Goal: Task Accomplishment & Management: Use online tool/utility

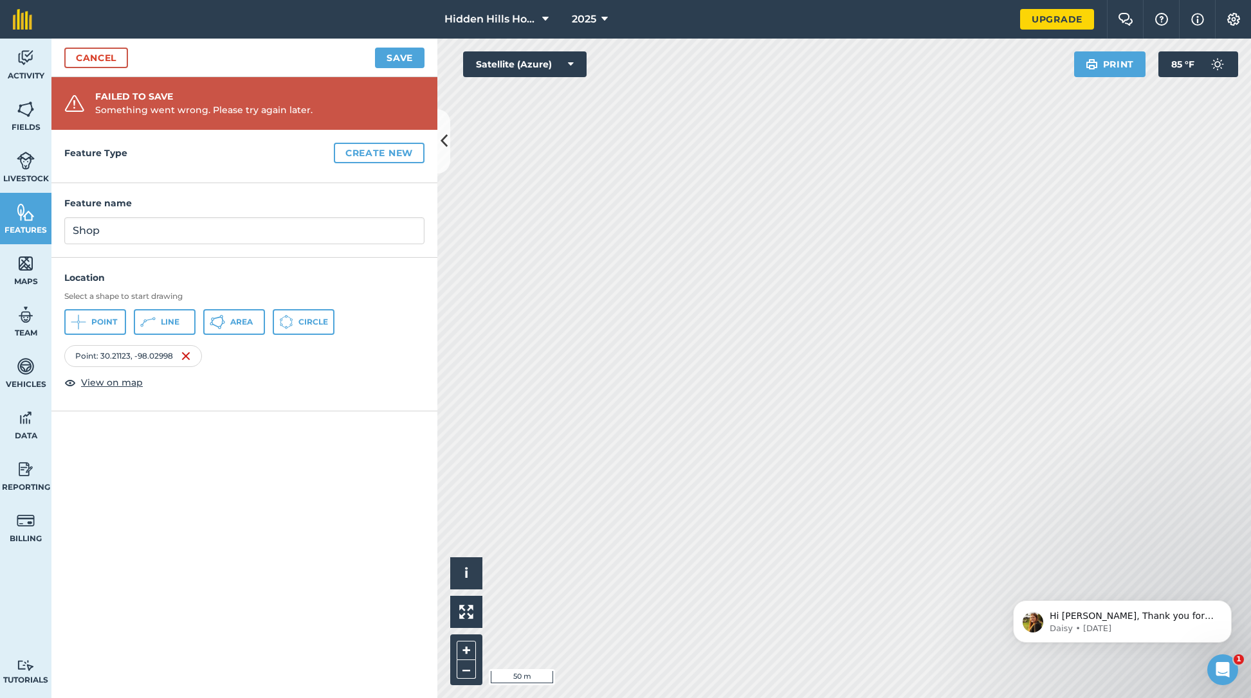
scroll to position [147, 0]
click at [122, 474] on div "Feature Type Create new Feature name Shop Location Select a shape to start draw…" at bounding box center [244, 414] width 386 height 568
click at [28, 381] on span "Vehicles" at bounding box center [25, 384] width 51 height 10
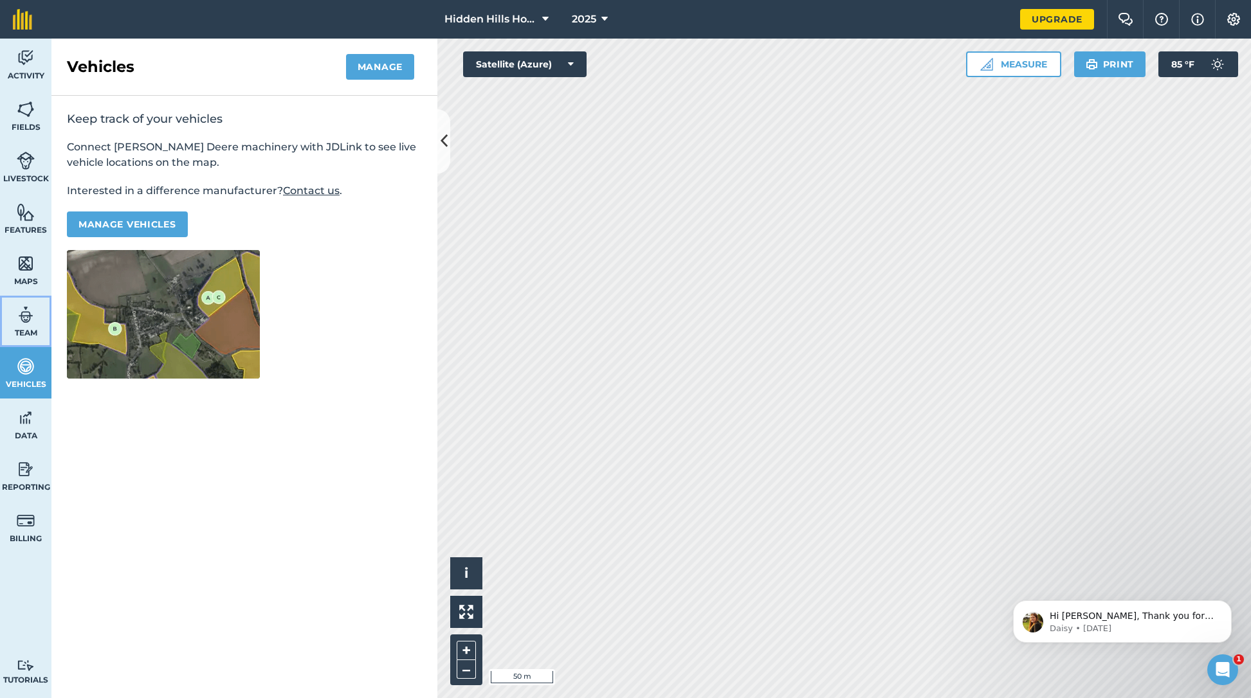
click at [26, 332] on span "Team" at bounding box center [25, 333] width 51 height 10
select select "MEMBER"
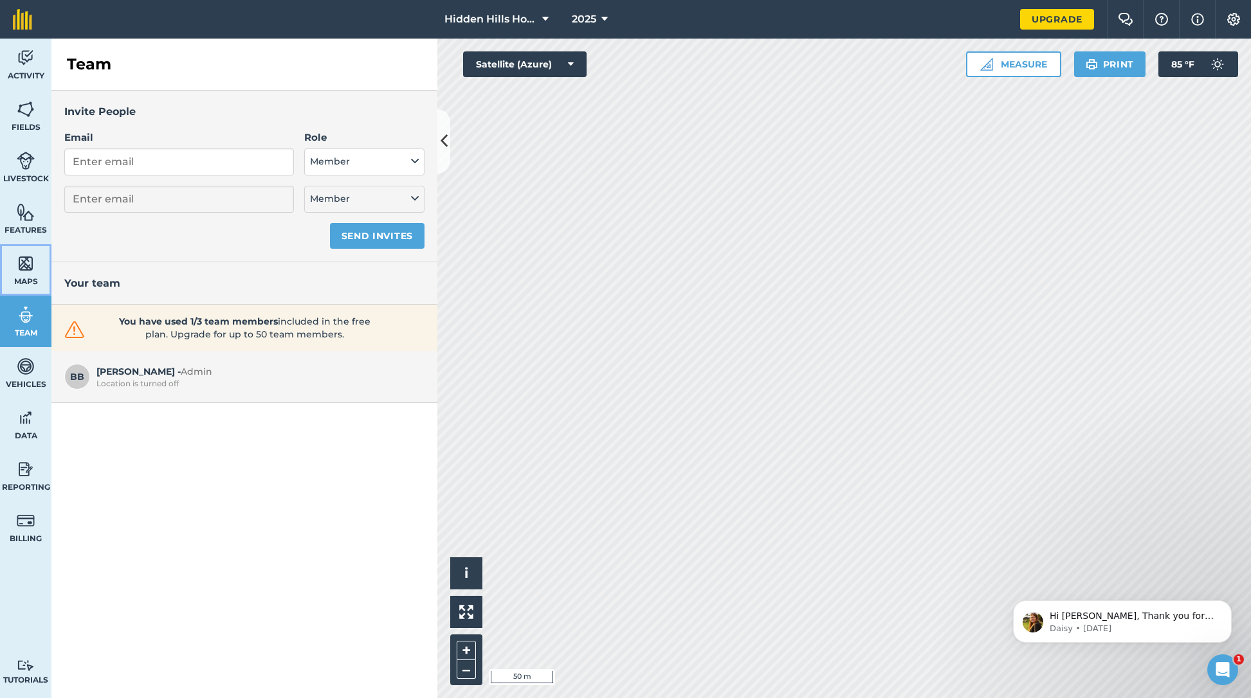
click at [23, 263] on img at bounding box center [26, 263] width 18 height 19
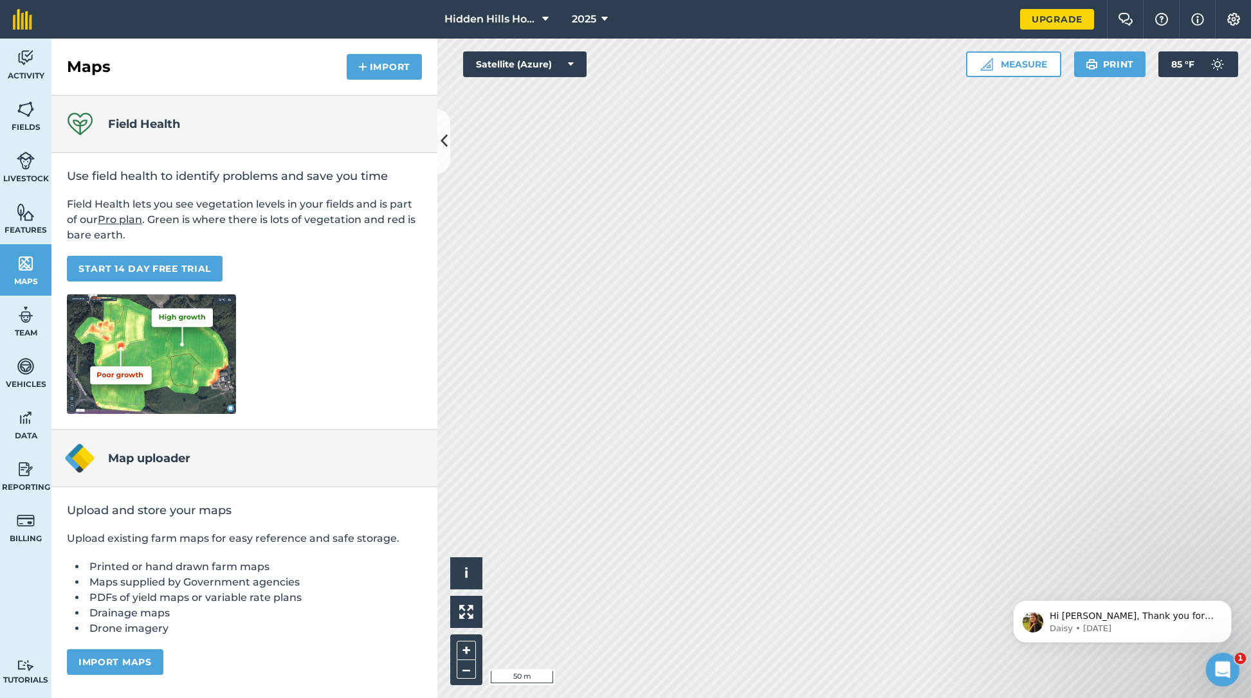
click at [1226, 664] on icon "Open Intercom Messenger" at bounding box center [1220, 668] width 21 height 21
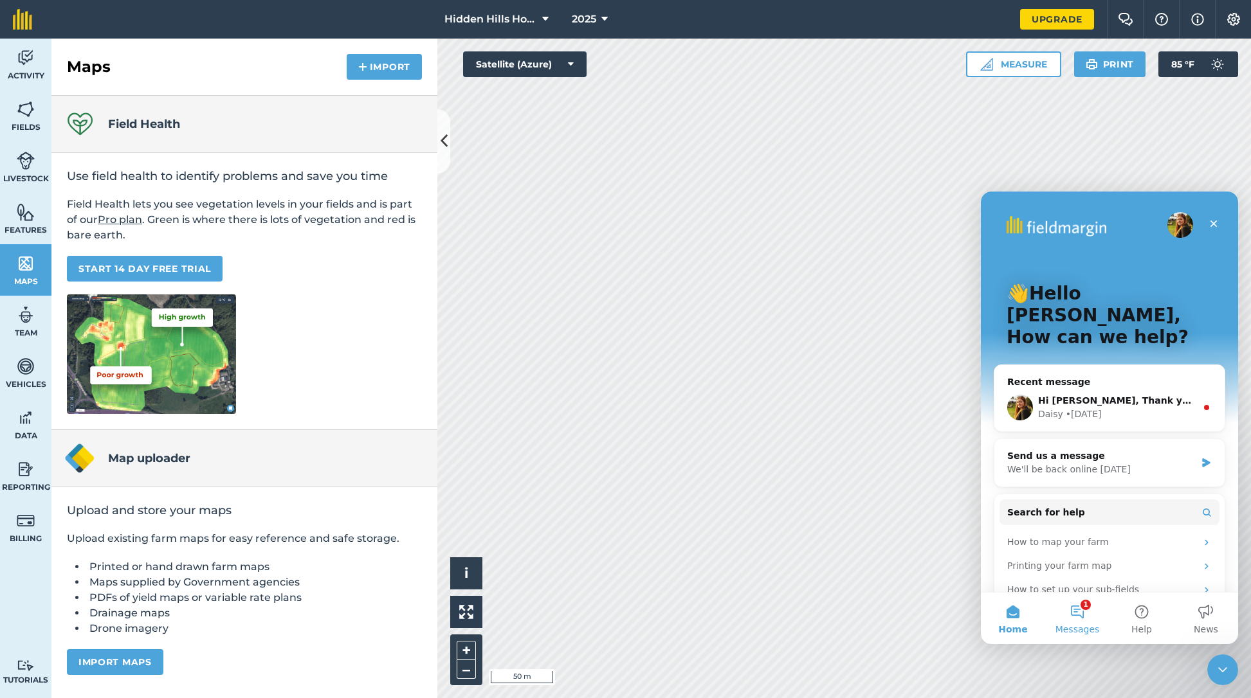
click at [1075, 625] on span "Messages" at bounding box center [1077, 629] width 44 height 9
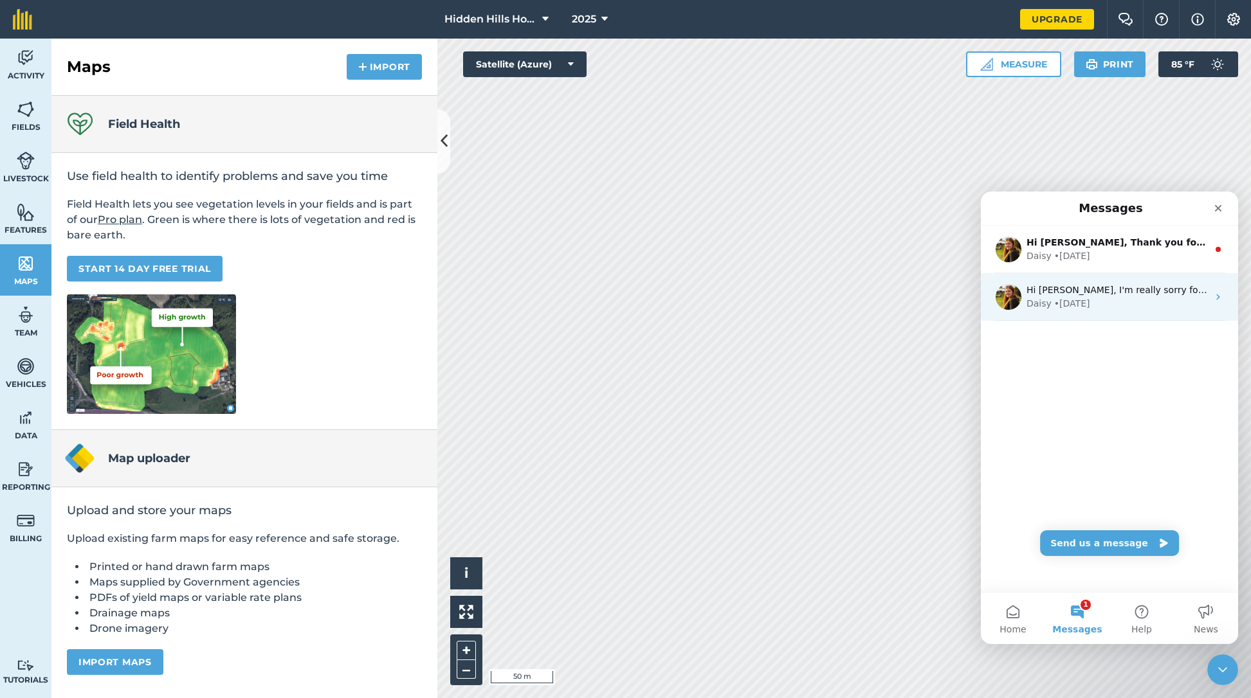
click at [1127, 297] on div "Daisy • [DATE]" at bounding box center [1116, 304] width 181 height 14
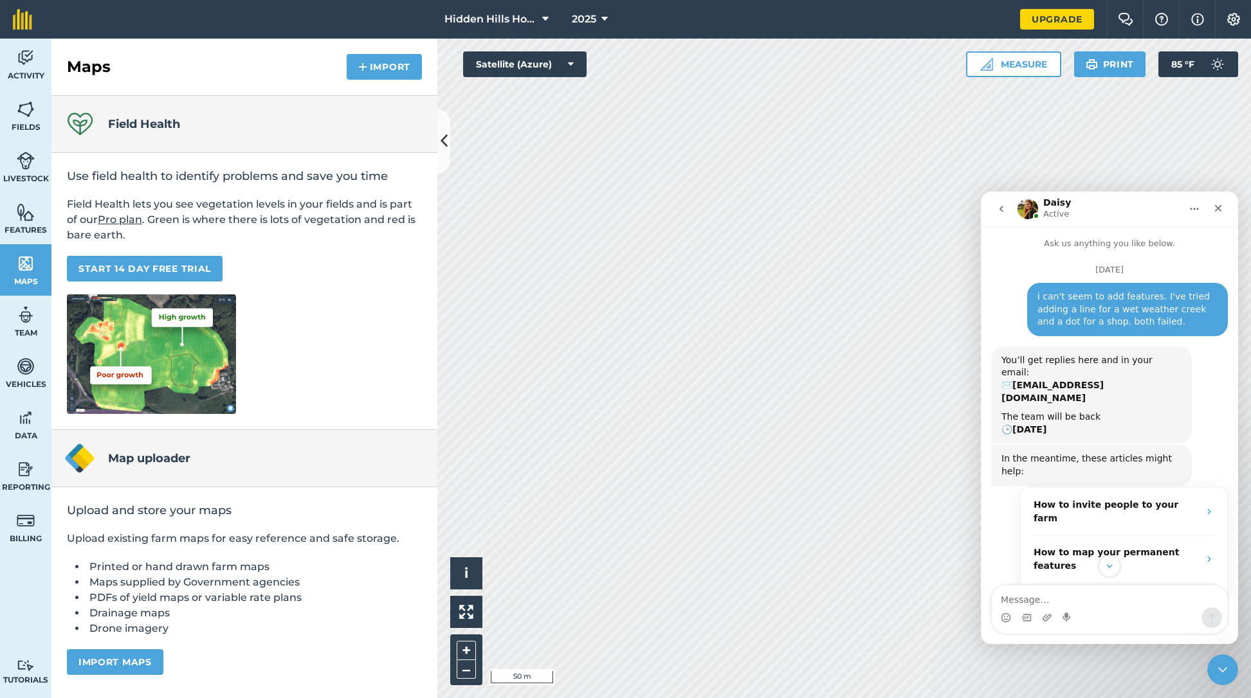
scroll to position [225, 0]
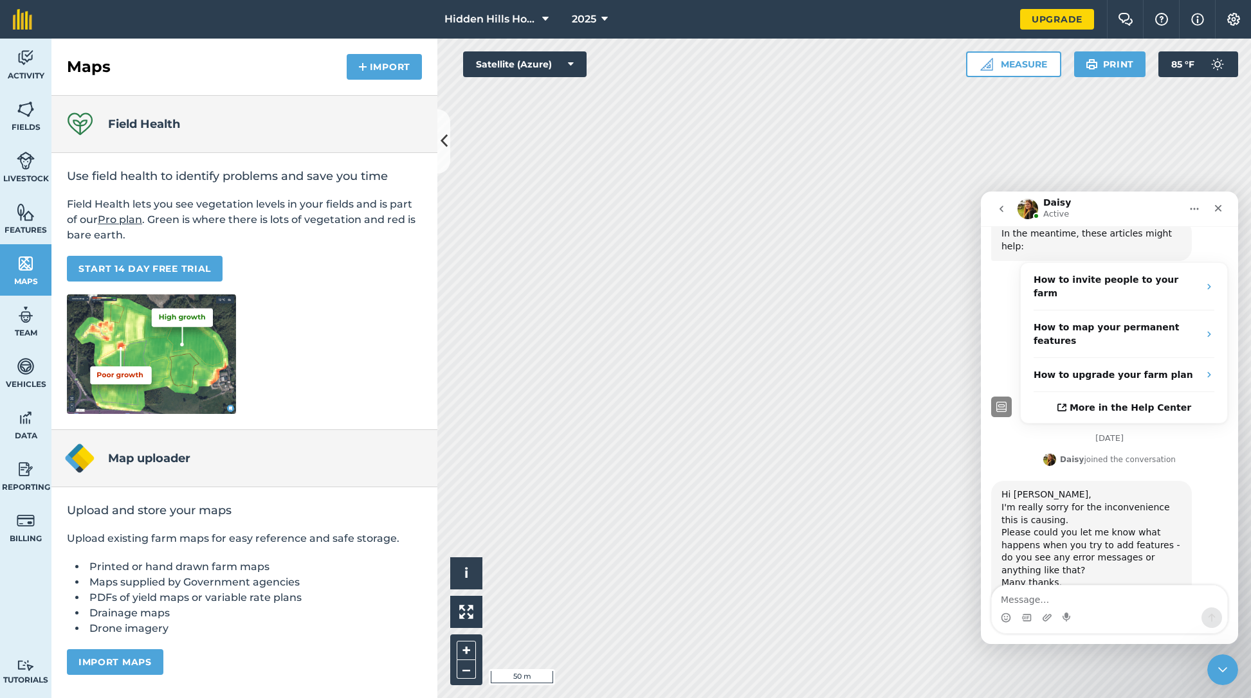
click at [331, 305] on div "Use field health to identify problems and save you time Field Health lets you s…" at bounding box center [244, 291] width 386 height 277
click at [203, 79] on div "Maps Import" at bounding box center [244, 67] width 386 height 57
click at [21, 116] on img at bounding box center [26, 109] width 18 height 19
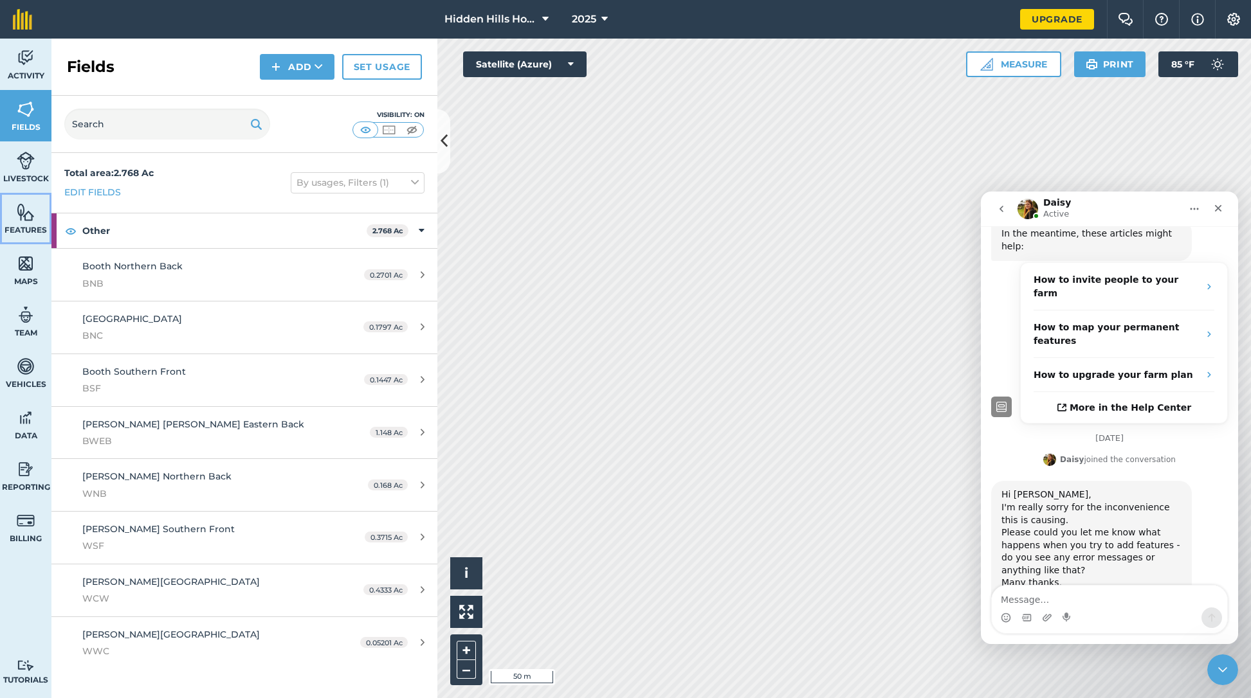
click at [16, 225] on span "Features" at bounding box center [25, 230] width 51 height 10
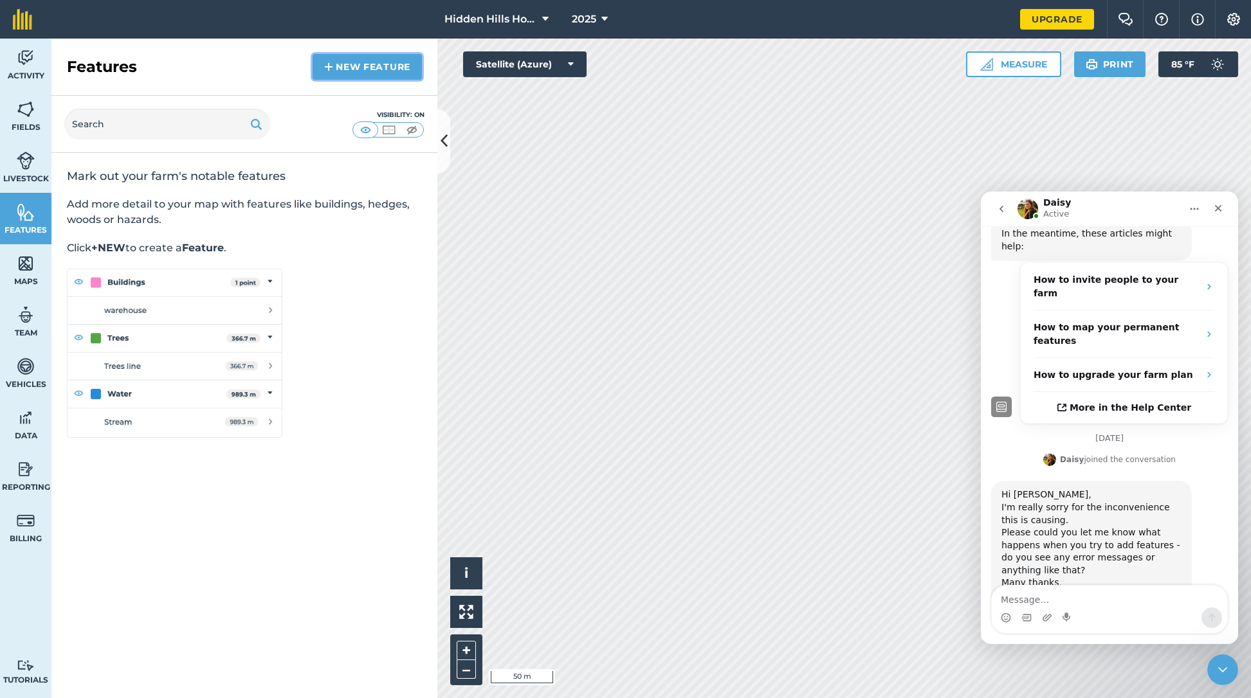
click at [331, 65] on img at bounding box center [328, 66] width 9 height 15
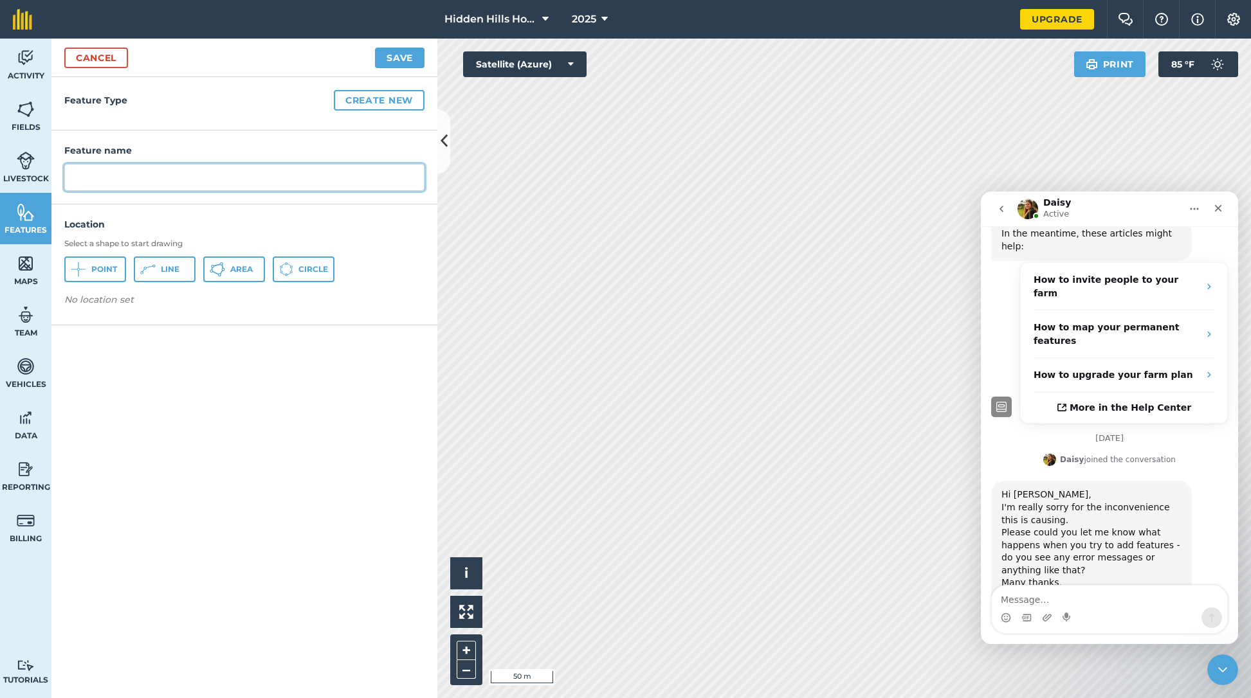
click at [151, 181] on input "text" at bounding box center [244, 177] width 360 height 27
type input "Shop"
click at [93, 267] on span "Point" at bounding box center [104, 269] width 26 height 10
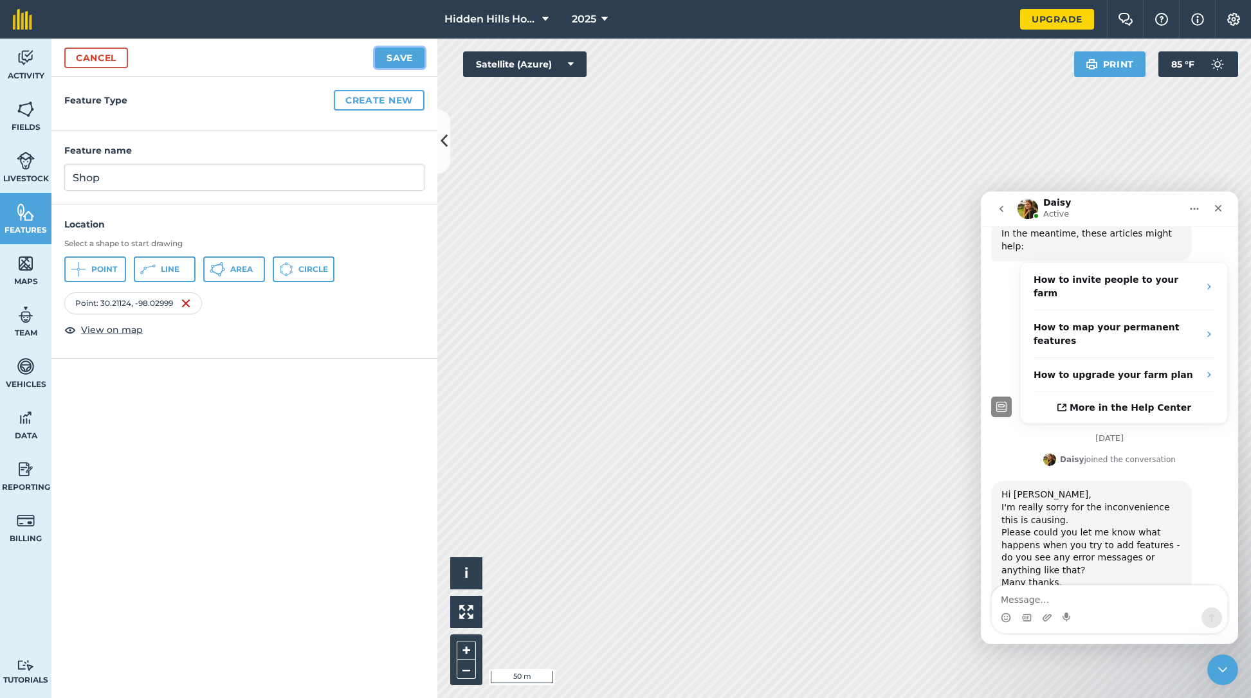
click at [405, 57] on button "Save" at bounding box center [400, 58] width 50 height 21
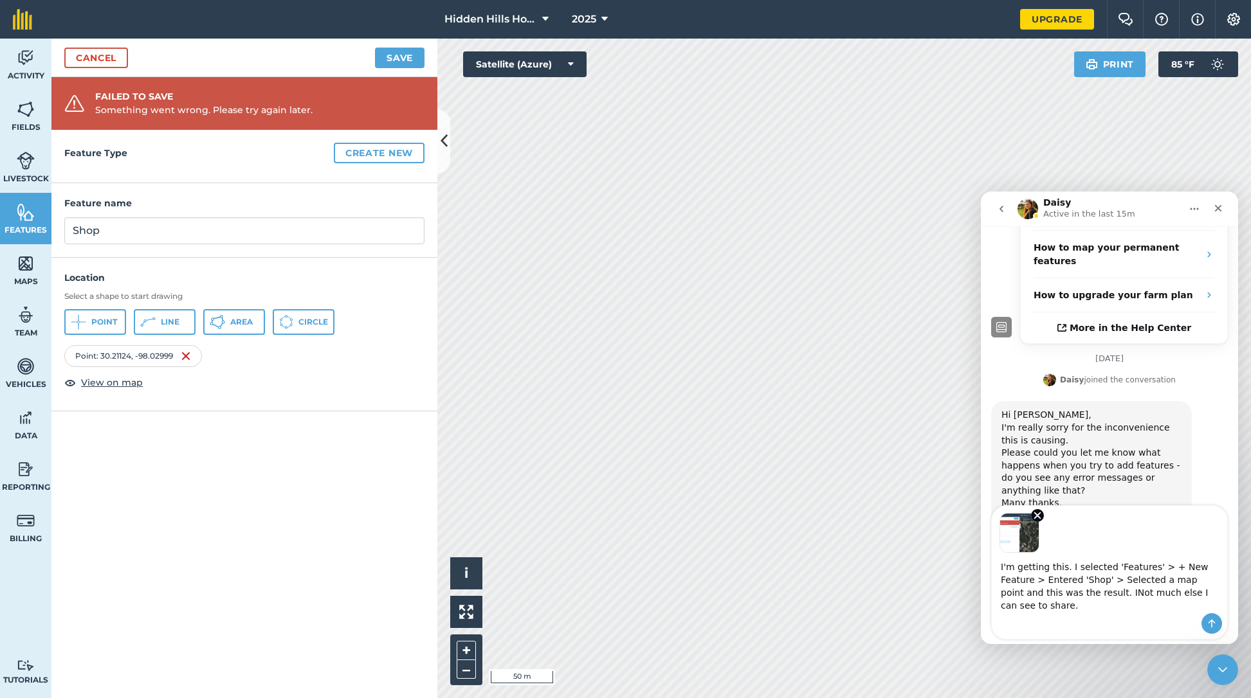
scroll to position [298, 0]
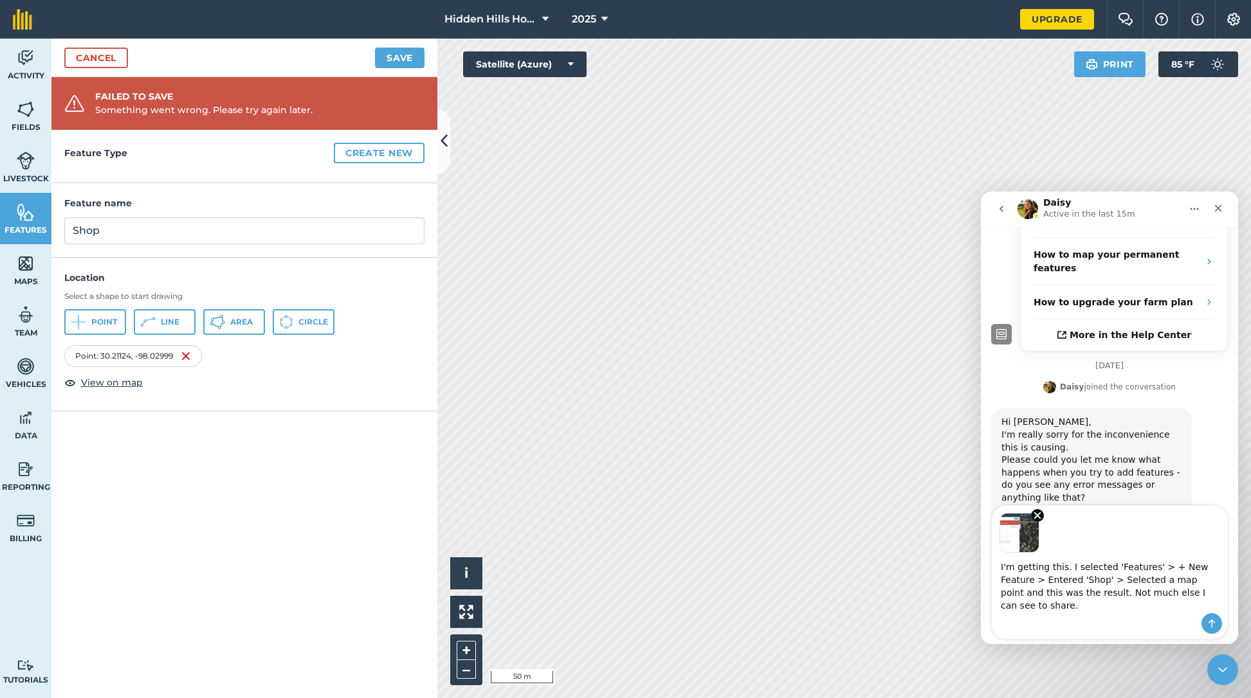
type textarea "I'm getting this. I selected 'Features' > + New Feature > Entered 'Shop' > Sele…"
click at [1212, 620] on icon "Send a message…" at bounding box center [1211, 624] width 7 height 8
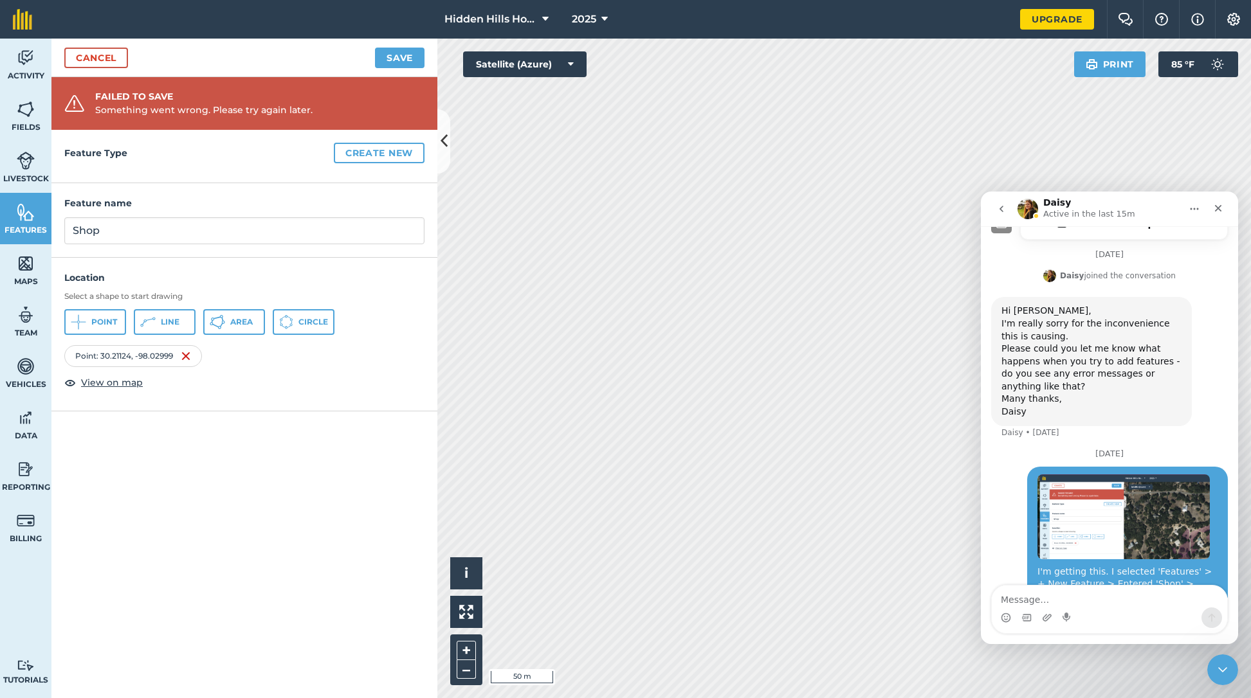
scroll to position [410, 0]
click at [1218, 208] on icon "Close" at bounding box center [1218, 208] width 7 height 7
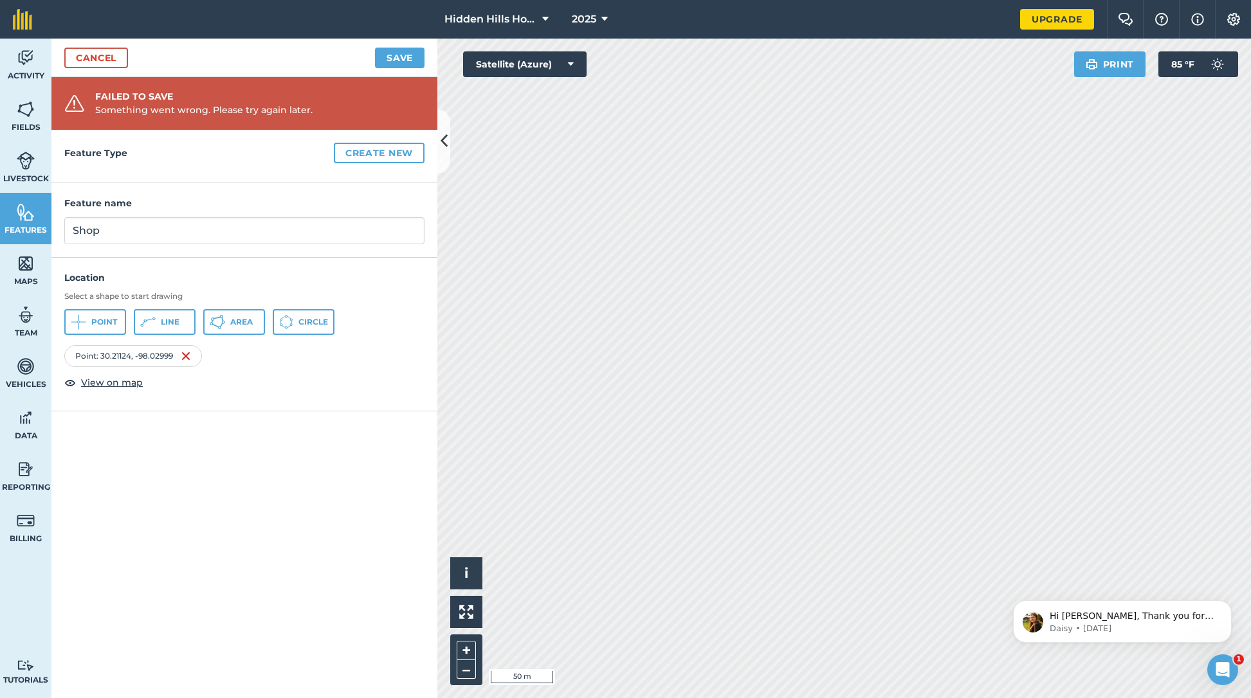
scroll to position [0, 0]
